Goal: Information Seeking & Learning: Learn about a topic

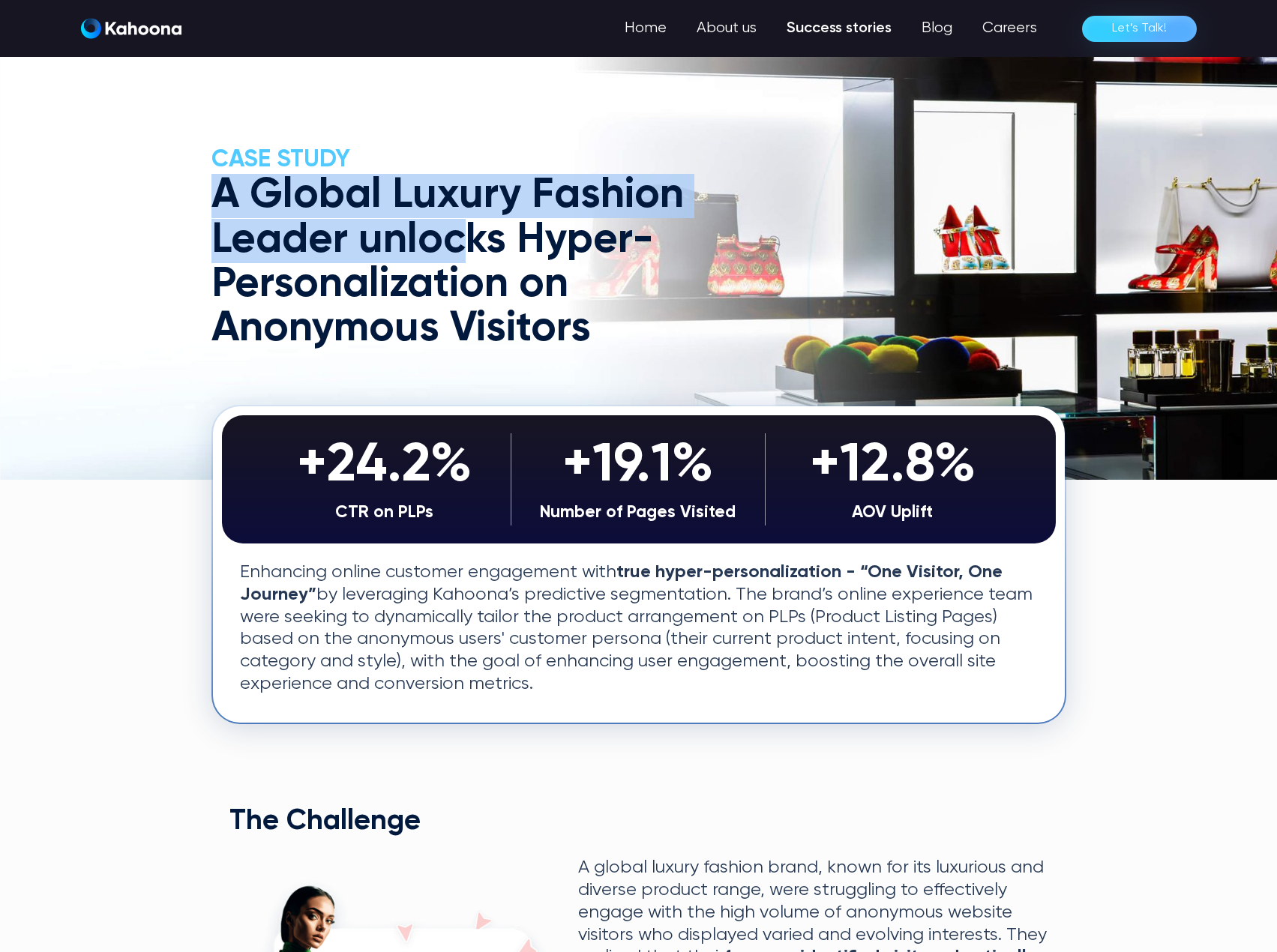
drag, startPoint x: 222, startPoint y: 197, endPoint x: 464, endPoint y: 263, distance: 250.8
click at [481, 239] on h1 "A Global Luxury Fashion Leader unlocks Hyper-Personalization on Anonymous Visit…" at bounding box center [476, 263] width 528 height 178
click at [371, 264] on h1 "A Global Luxury Fashion Leader unlocks Hyper-Personalization on Anonymous Visit…" at bounding box center [476, 263] width 528 height 178
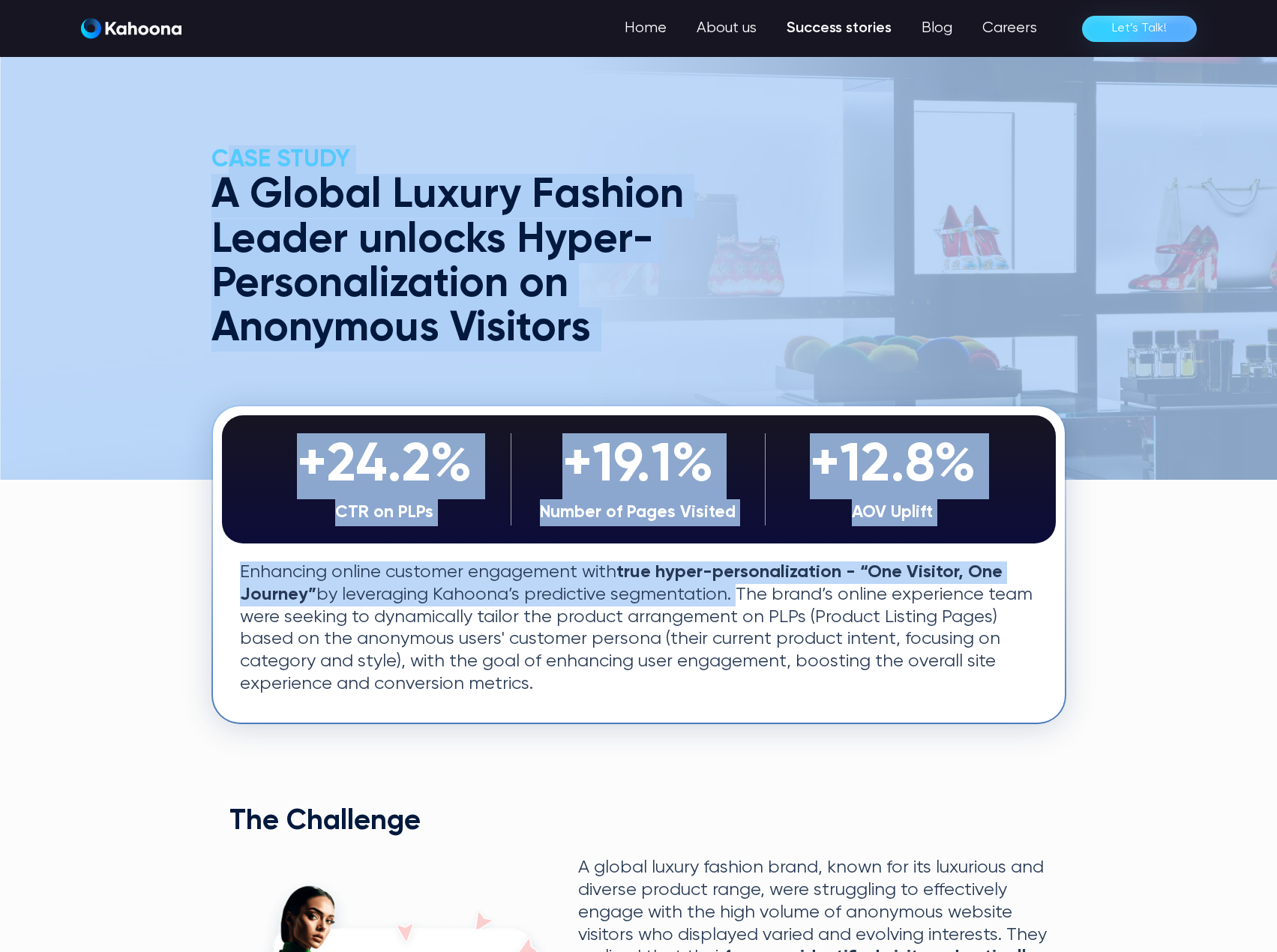
drag, startPoint x: 279, startPoint y: 197, endPoint x: 707, endPoint y: 586, distance: 578.4
drag, startPoint x: 319, startPoint y: 292, endPoint x: 235, endPoint y: 213, distance: 115.3
click at [317, 292] on h1 "A Global Luxury Fashion Leader unlocks Hyper-Personalization on Anonymous Visit…" at bounding box center [476, 263] width 528 height 178
click at [282, 495] on div "+24.2%" at bounding box center [384, 466] width 239 height 66
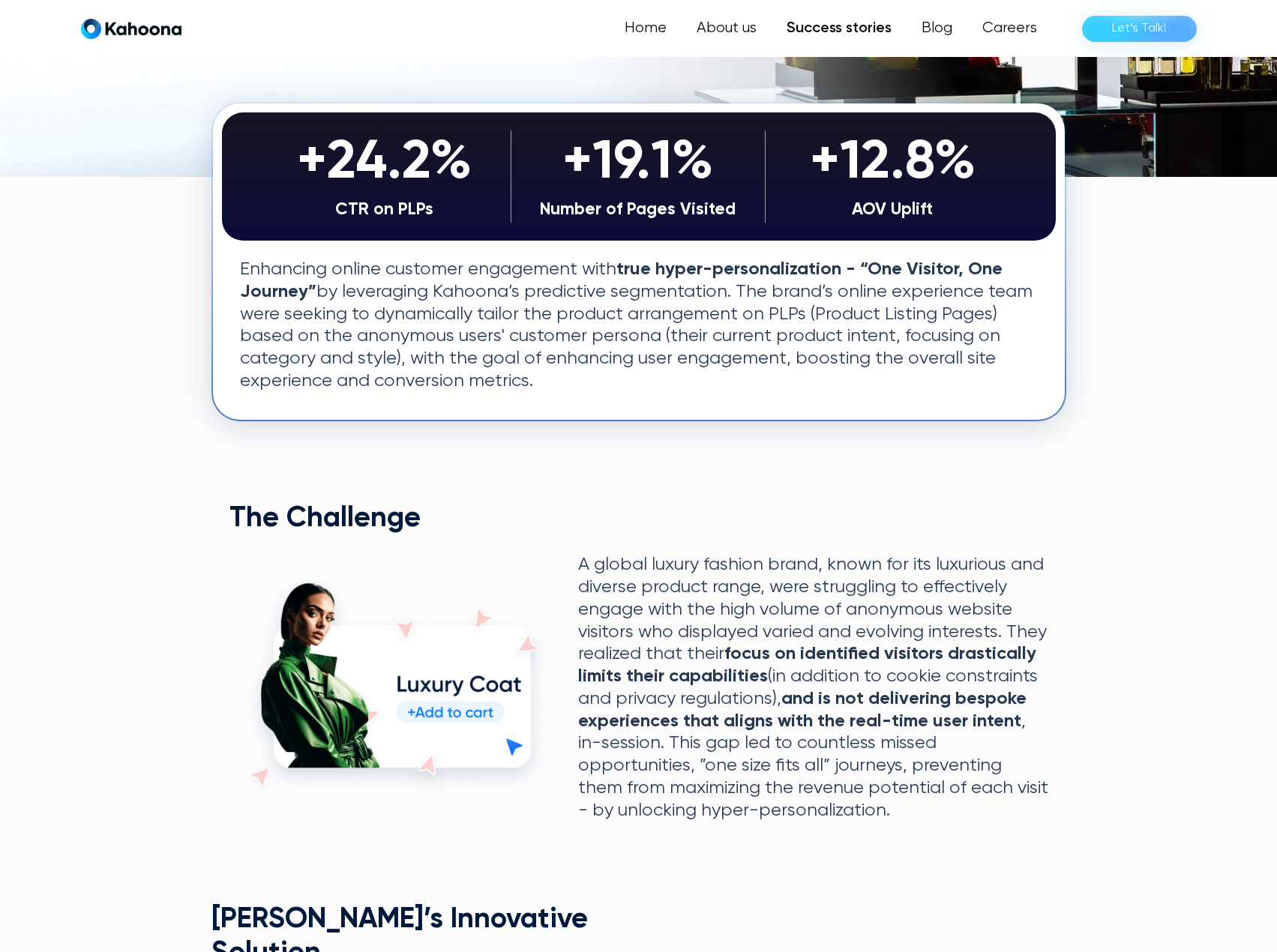
scroll to position [302, 0]
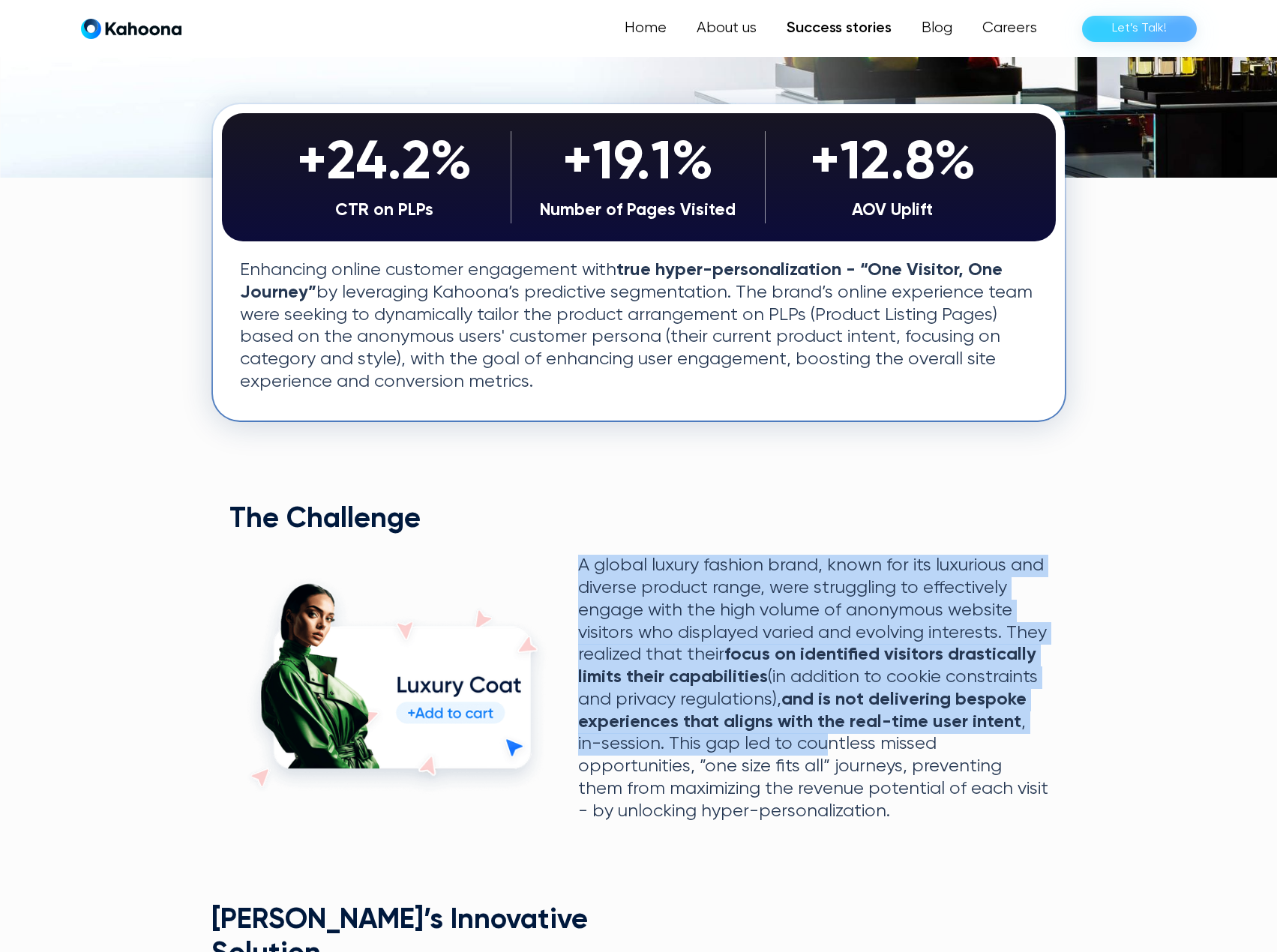
drag, startPoint x: 577, startPoint y: 568, endPoint x: 826, endPoint y: 753, distance: 310.2
click at [826, 753] on p "A global luxury fashion brand, known for its luxurious and diverse product rang…" at bounding box center [813, 688] width 470 height 268
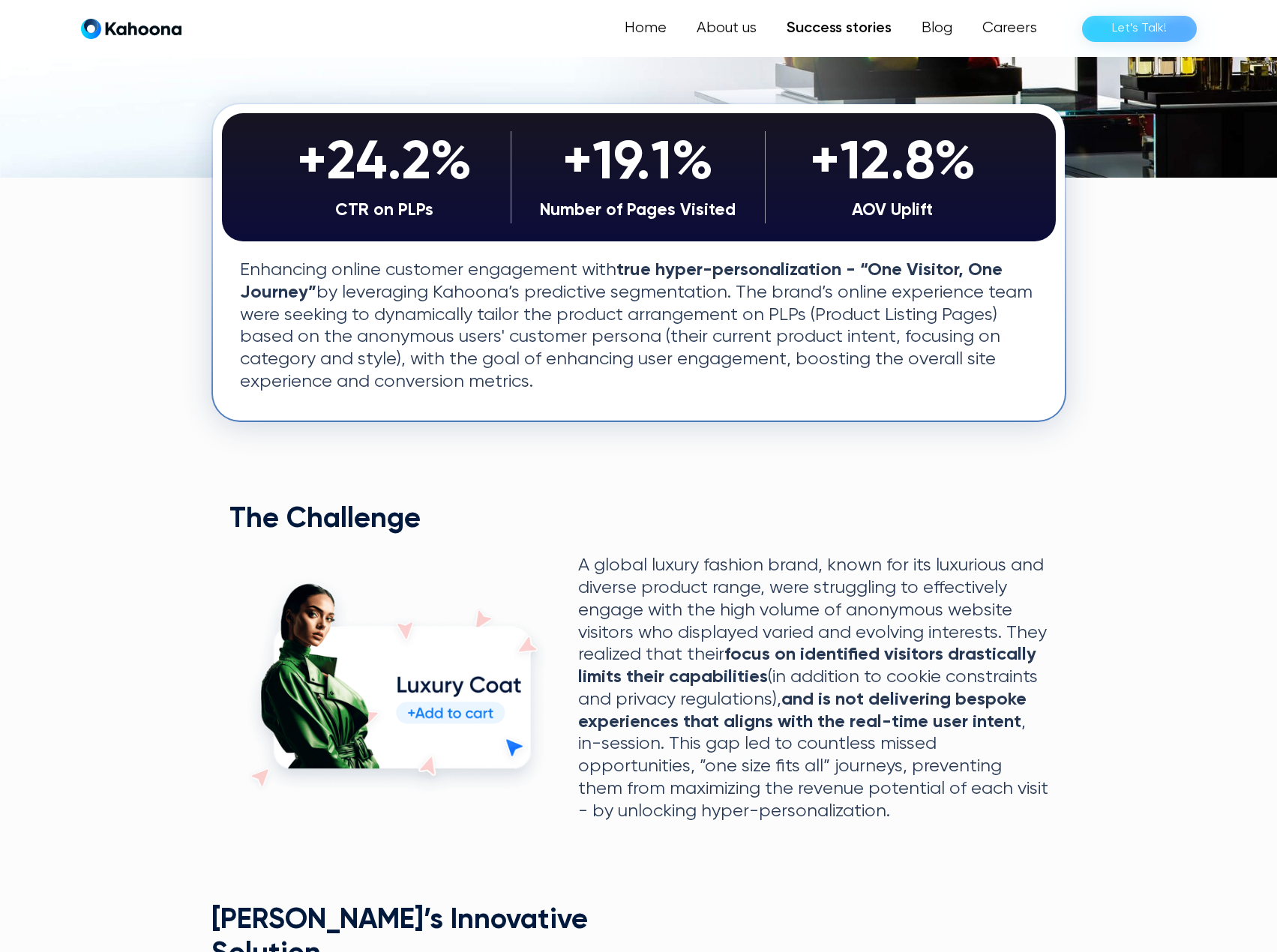
click at [889, 813] on p "A global luxury fashion brand, known for its luxurious and diverse product rang…" at bounding box center [813, 688] width 470 height 268
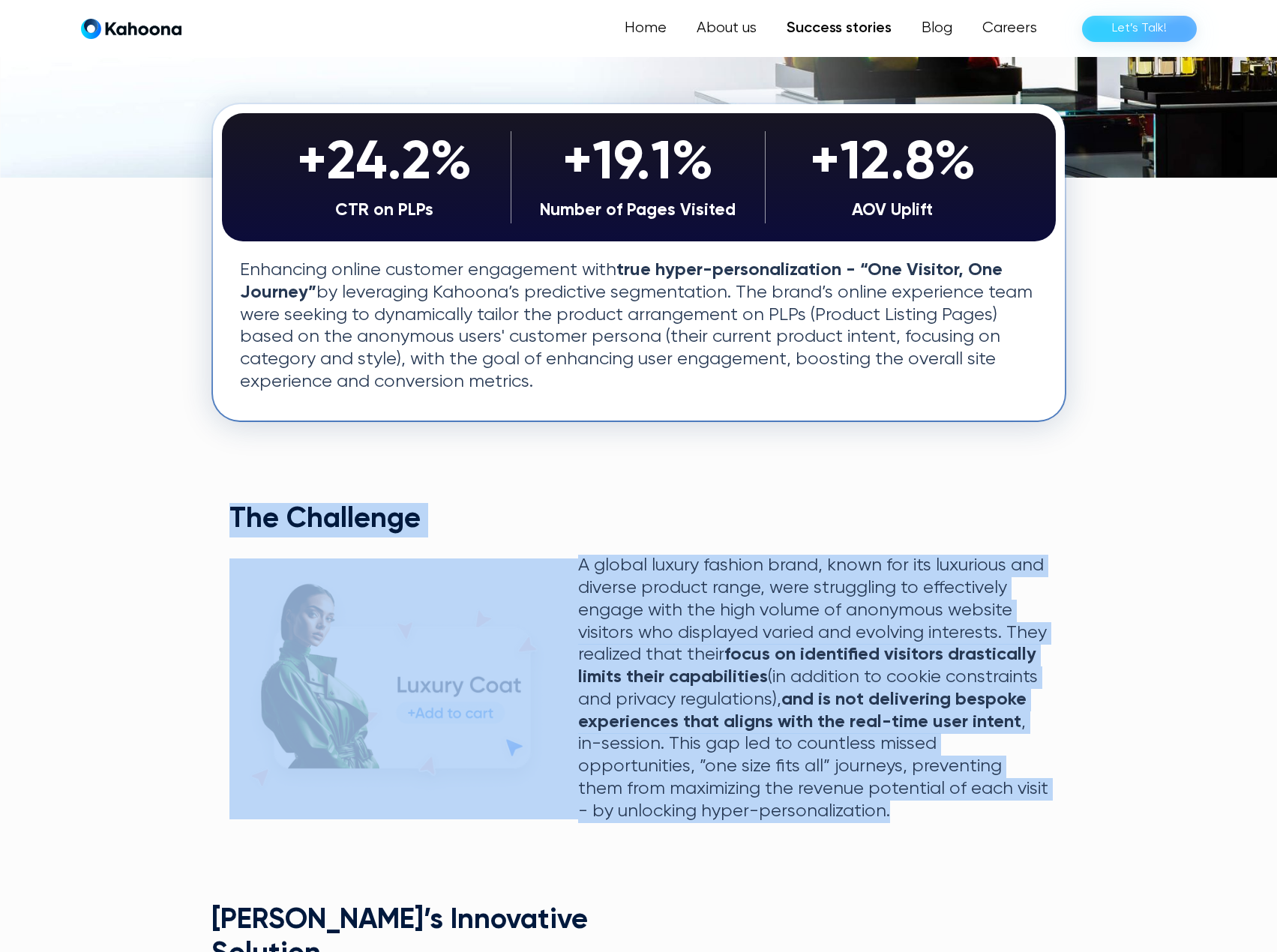
drag, startPoint x: 658, startPoint y: 737, endPoint x: 232, endPoint y: 525, distance: 475.8
click at [232, 525] on div "The Challenge The Challenge A global luxury fashion brand, known for its luxuri…" at bounding box center [639, 663] width 855 height 320
copy div "The Challenge The Challenge A global luxury fashion brand, known for its luxuri…"
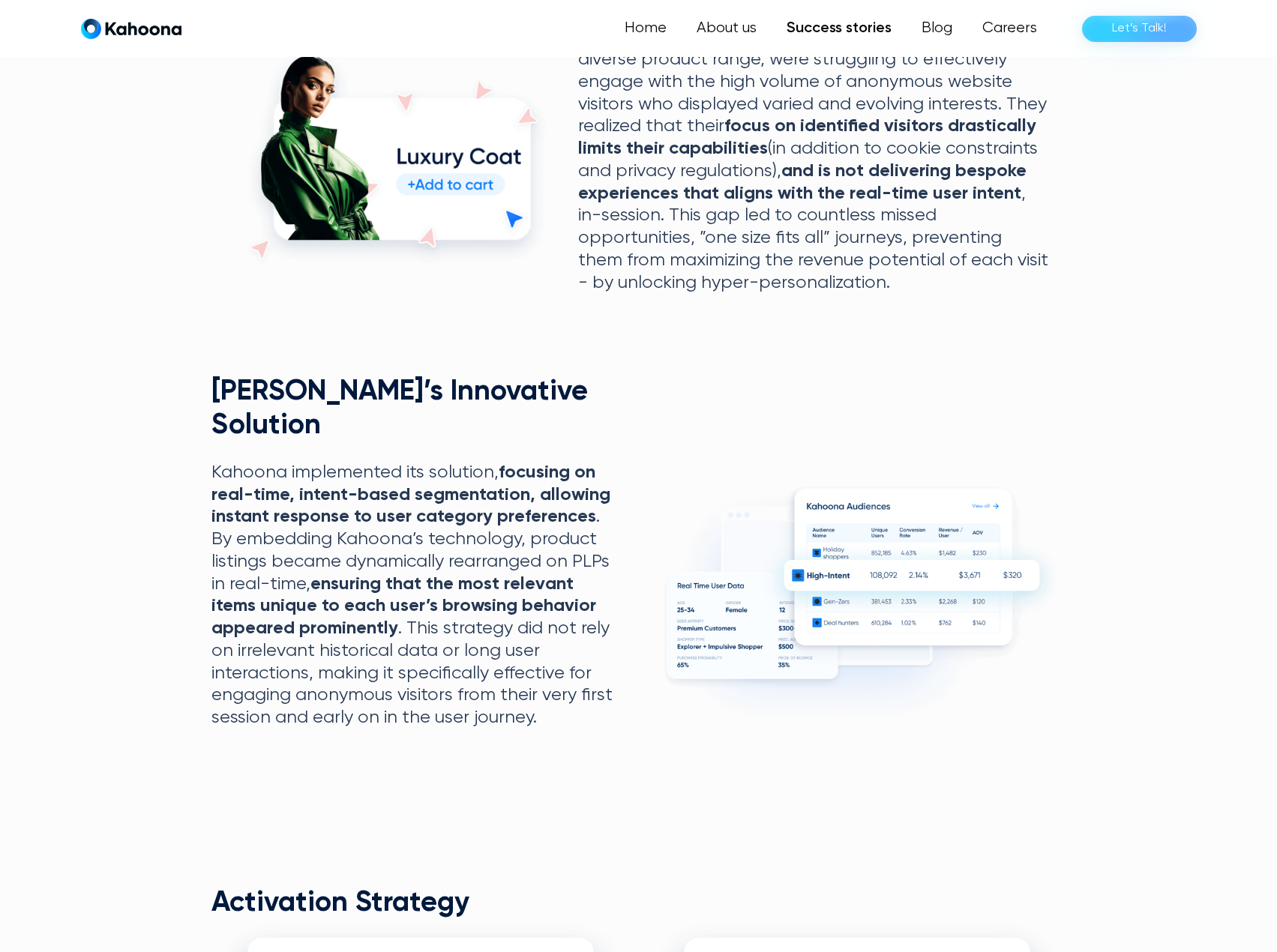
click at [533, 575] on strong "ensuring that the most relevant items unique to each user’s browsing behavior a…" at bounding box center [404, 606] width 384 height 63
drag, startPoint x: 533, startPoint y: 554, endPoint x: 396, endPoint y: 543, distance: 137.4
click at [396, 574] on strong "ensuring that the most relevant items unique to each user’s browsing behavior a…" at bounding box center [404, 605] width 384 height 63
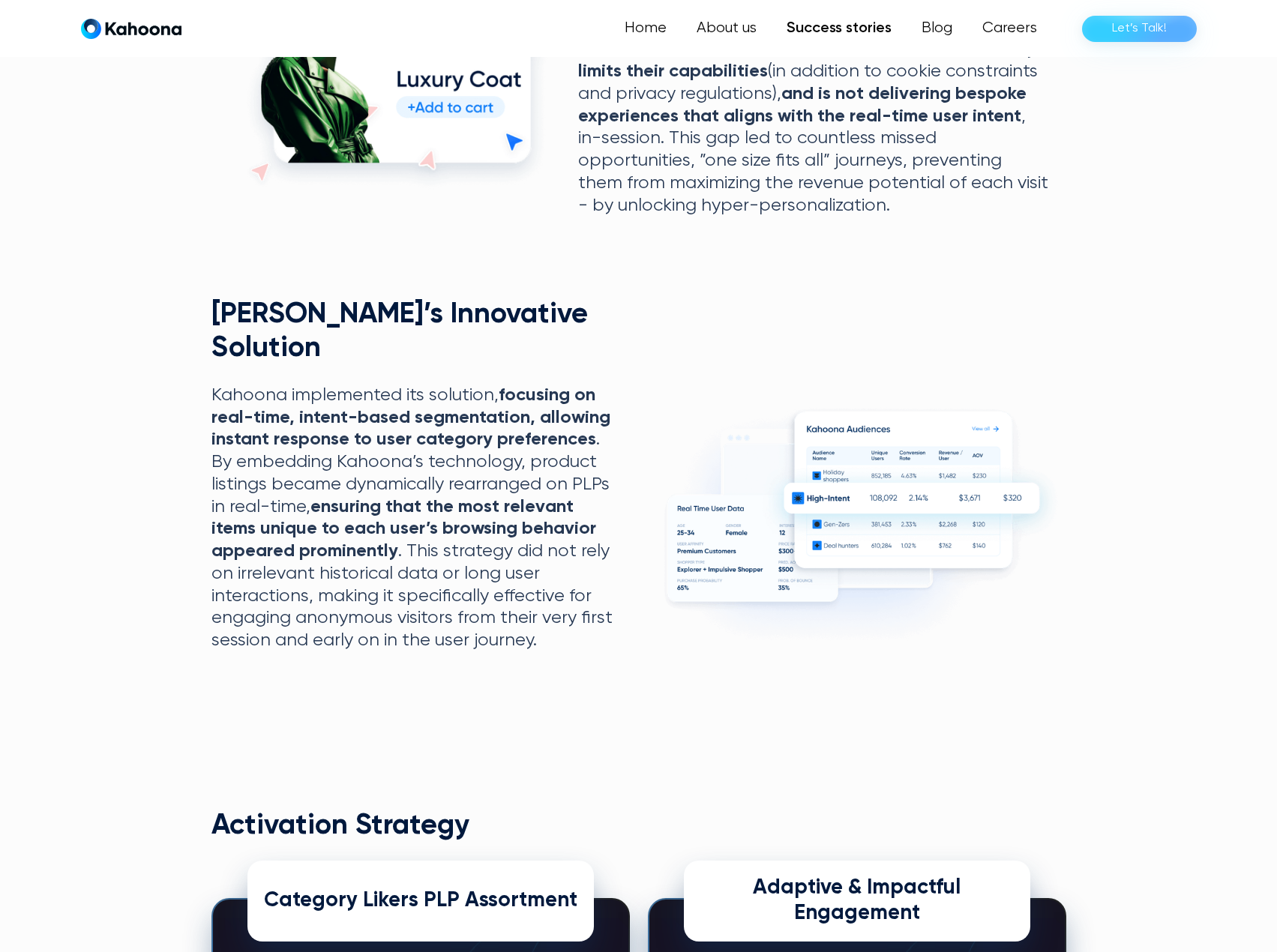
scroll to position [907, 0]
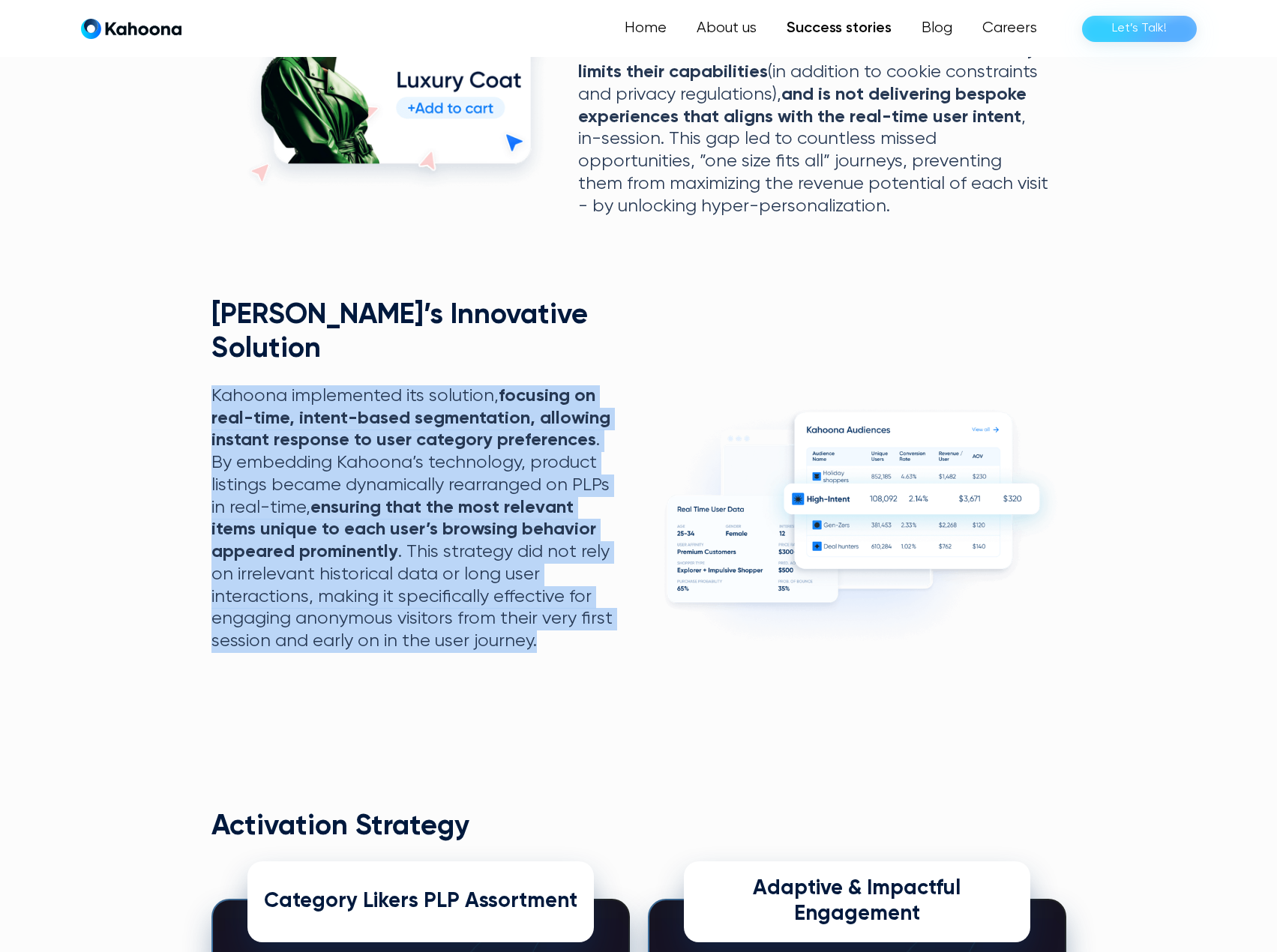
drag, startPoint x: 437, startPoint y: 568, endPoint x: 165, endPoint y: 372, distance: 335.3
click at [165, 372] on section "+24.2% CTR on PLPs +19.1% Number of Pages Visited +12.8% AOV Uplift +24.2% CTR …" at bounding box center [638, 191] width 1277 height 1238
copy p "Kahoona implemented its solution, focusing on real-time, intent-based segmentat…"
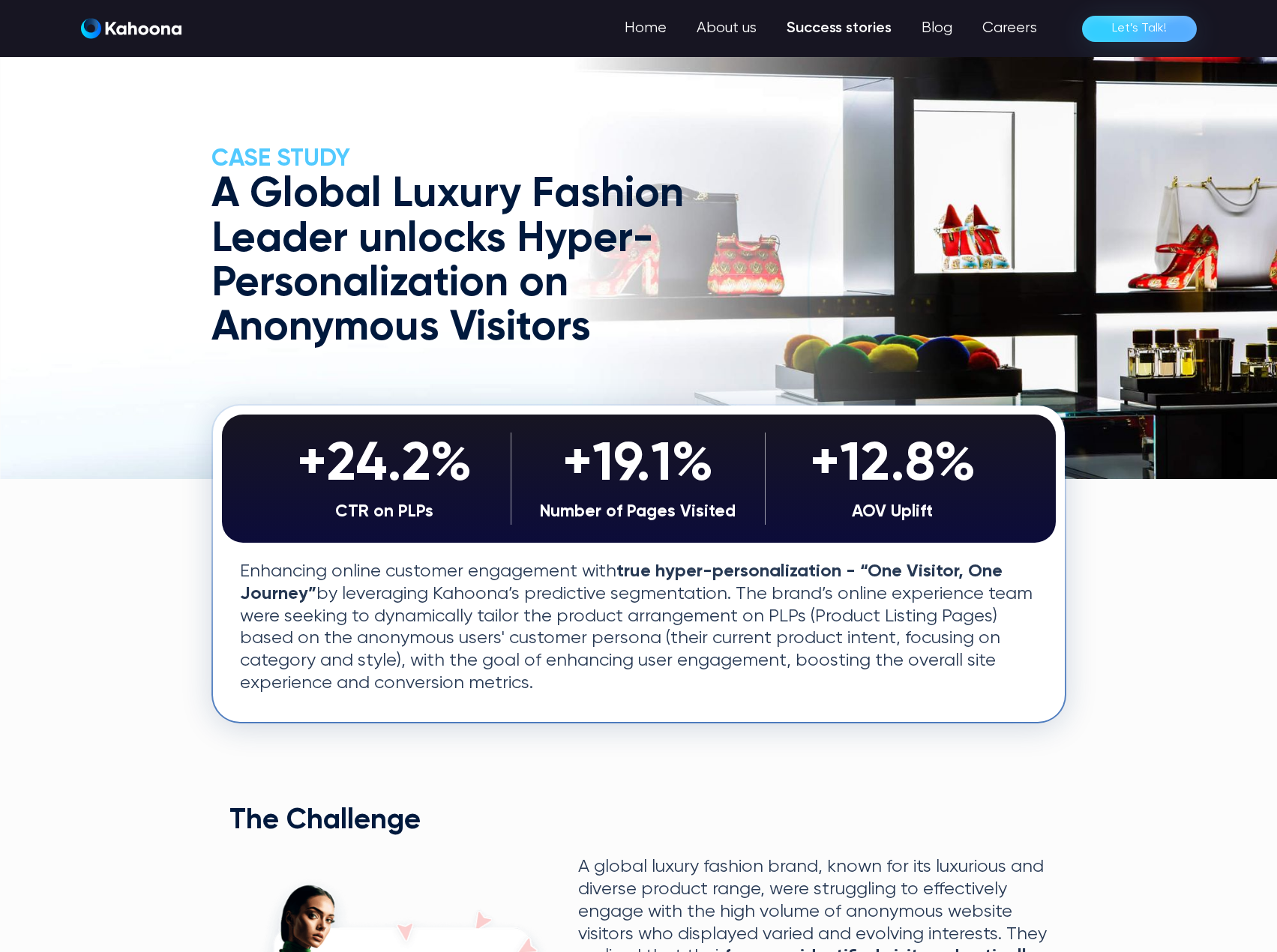
scroll to position [0, 0]
